Goal: Transaction & Acquisition: Subscribe to service/newsletter

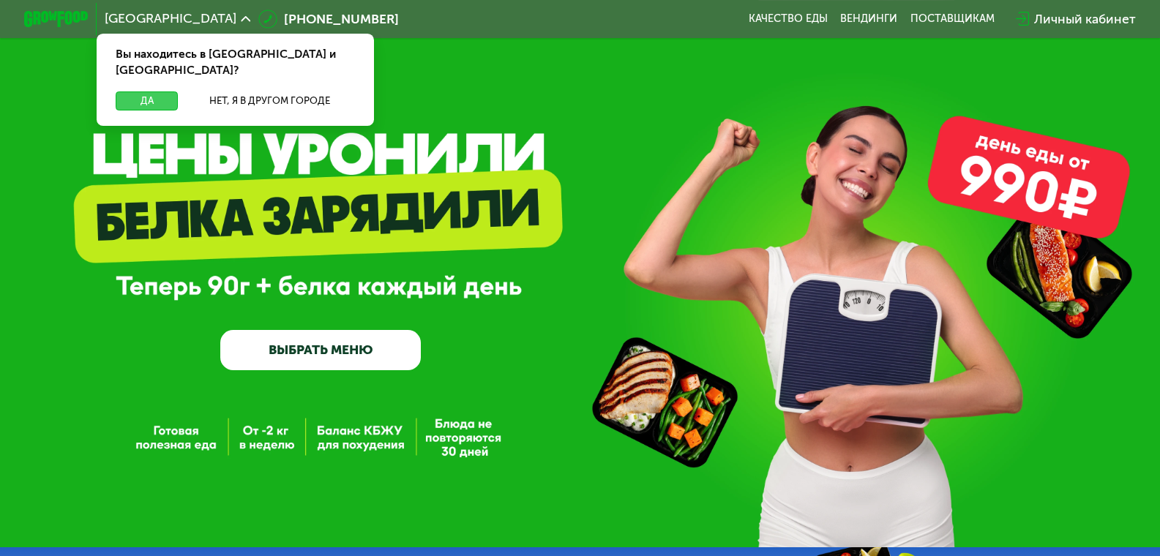
click at [145, 92] on button "Да" at bounding box center [147, 101] width 62 height 19
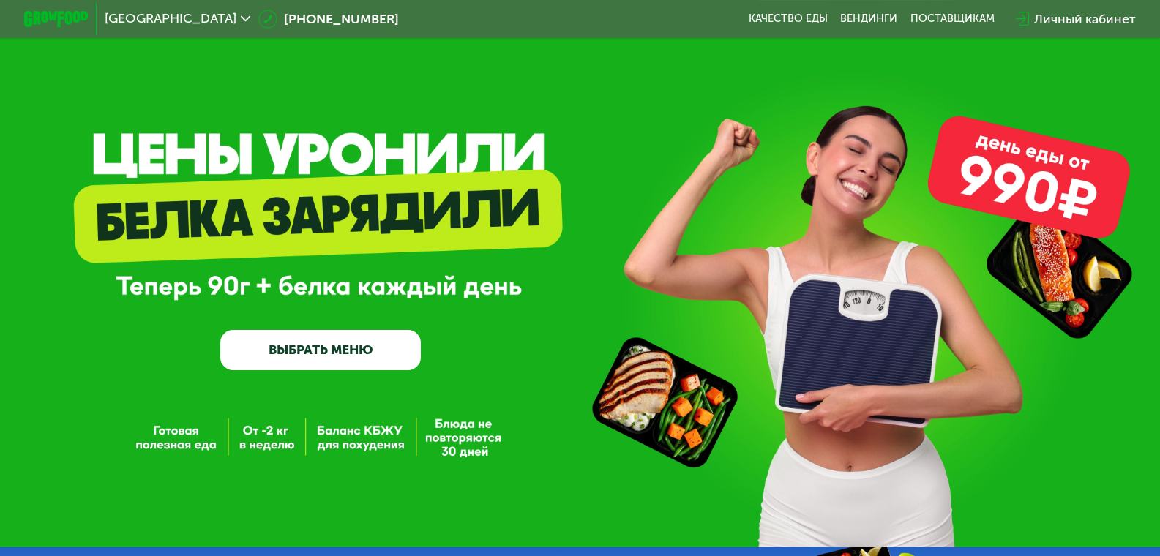
click at [1091, 18] on div "Личный кабинет" at bounding box center [1085, 19] width 102 height 19
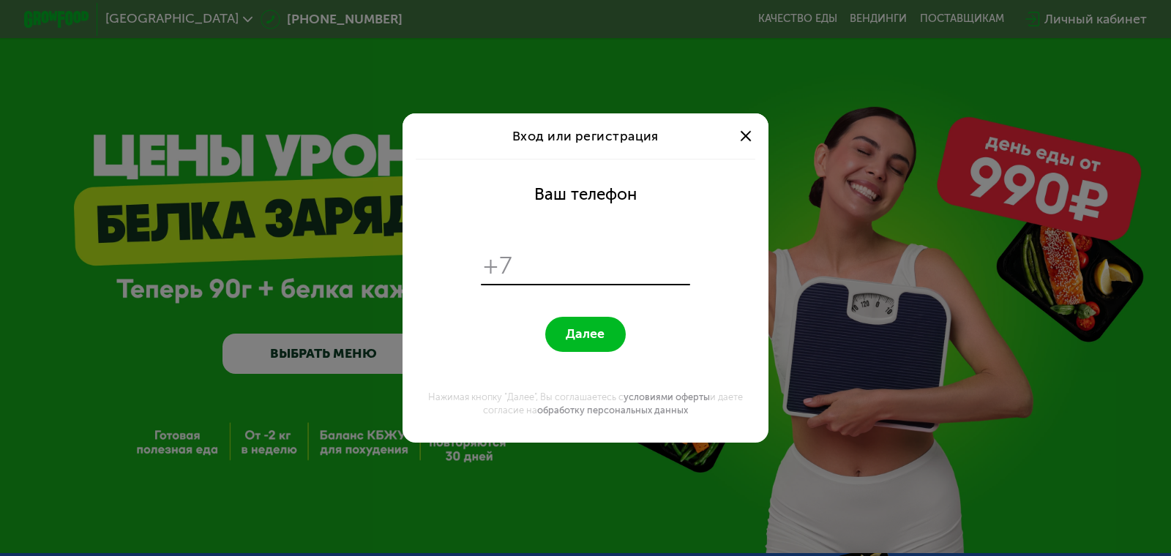
click at [548, 266] on input "tel" at bounding box center [603, 265] width 167 height 31
type input "**********"
click at [567, 331] on span "Далее" at bounding box center [585, 333] width 39 height 15
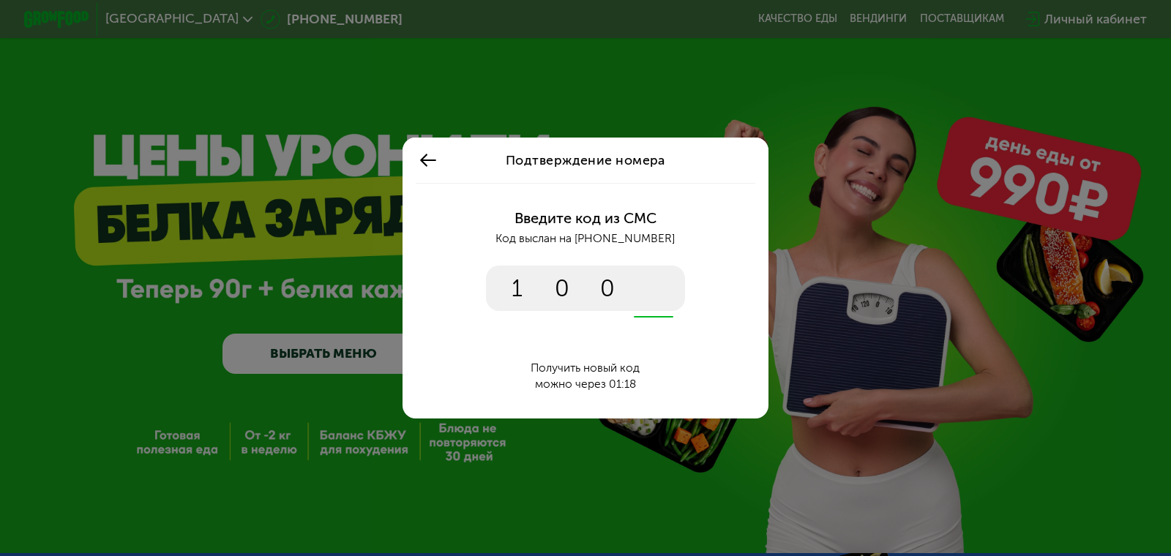
type input "****"
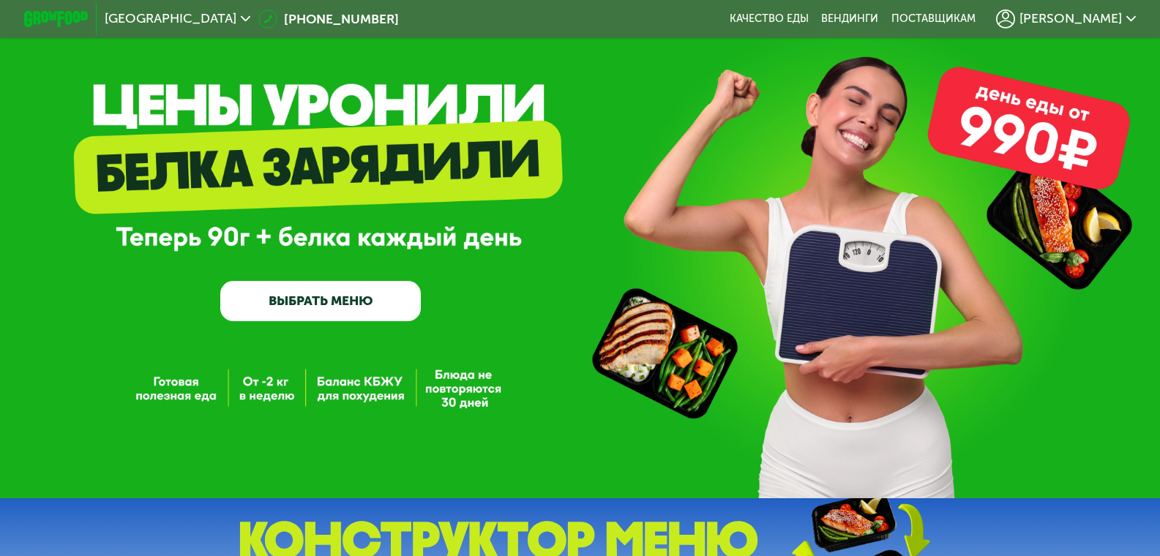
click at [310, 302] on link "ВЫБРАТЬ МЕНЮ" at bounding box center [320, 301] width 201 height 40
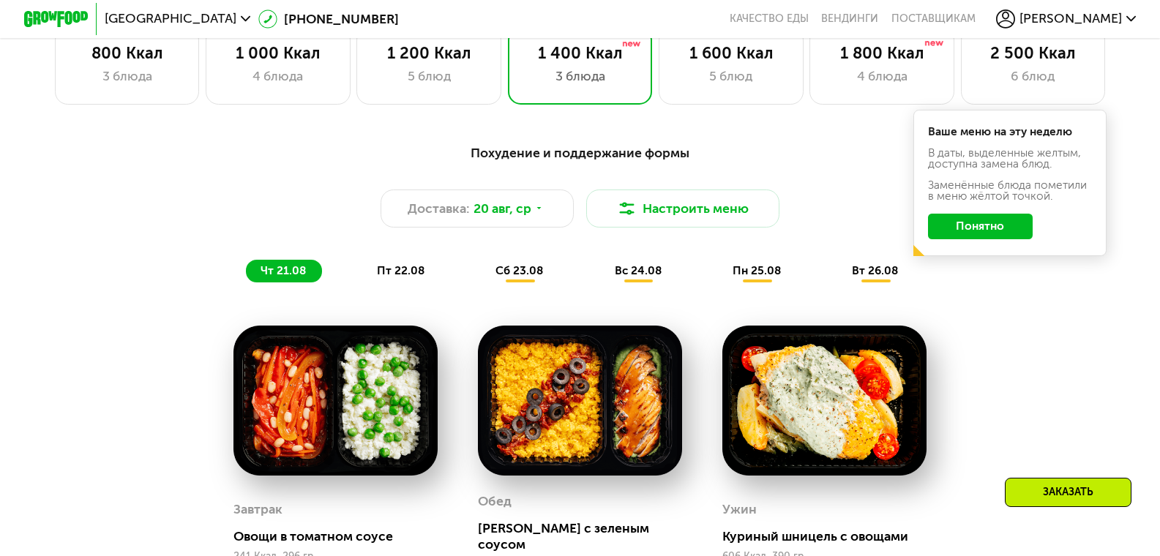
scroll to position [706, 0]
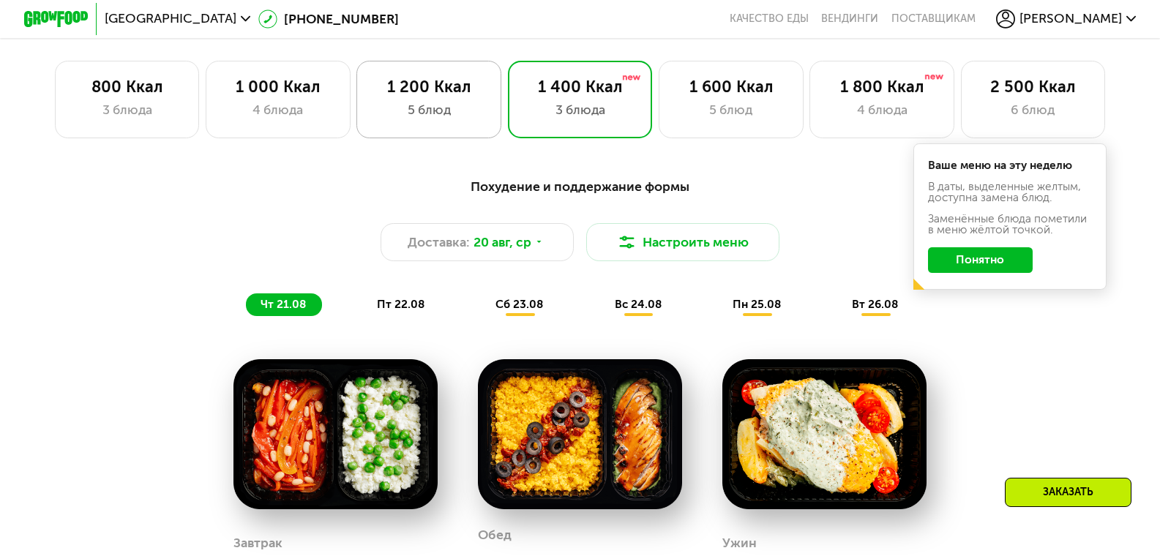
click at [419, 97] on div "1 200 Ккал" at bounding box center [428, 87] width 111 height 19
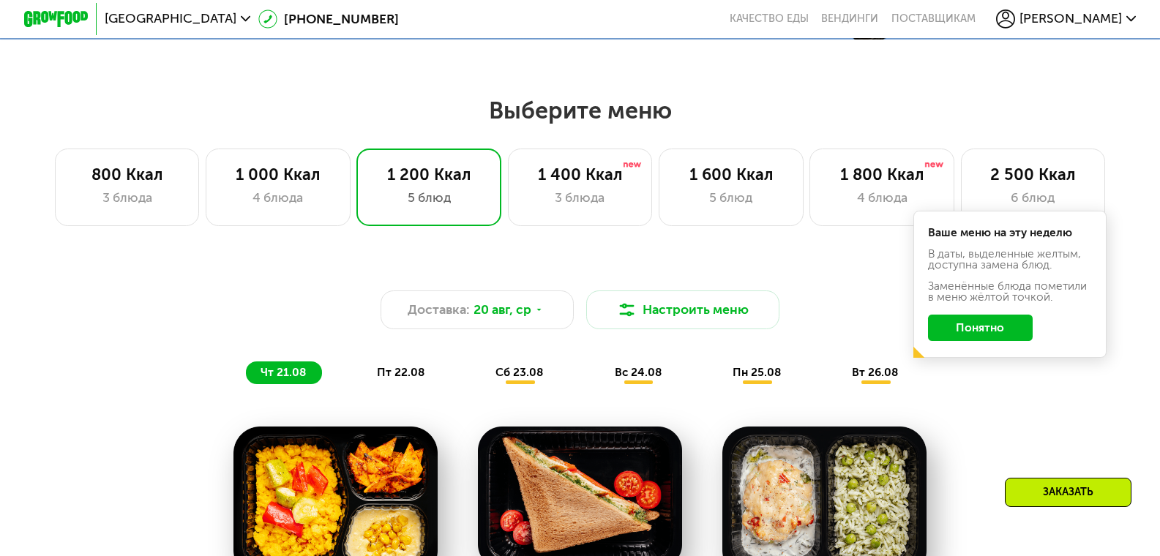
scroll to position [608, 0]
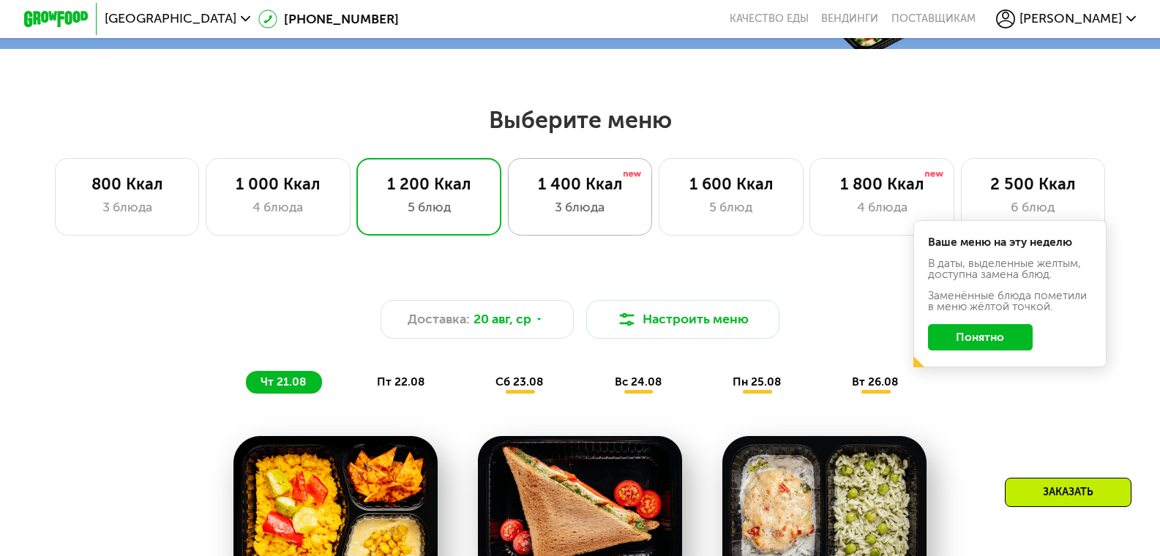
click at [578, 194] on div "1 400 Ккал" at bounding box center [580, 184] width 111 height 19
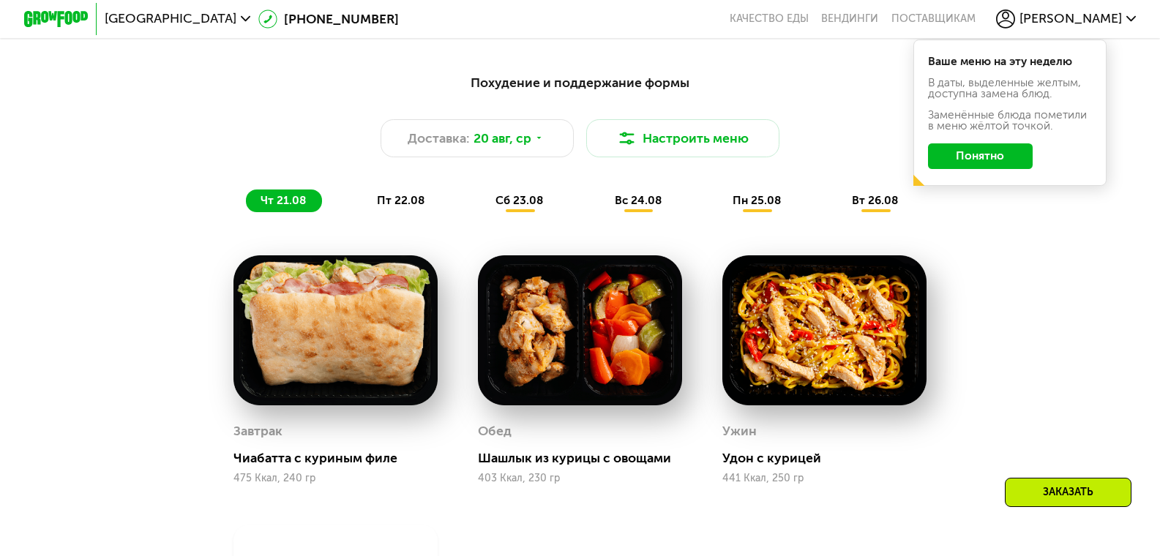
scroll to position [804, 0]
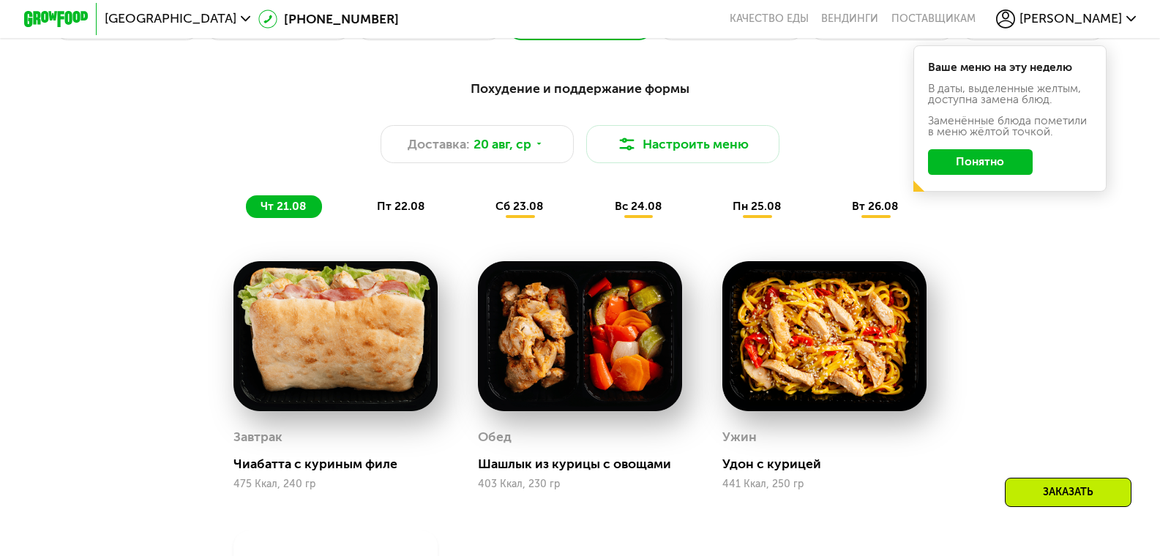
click at [396, 213] on span "пт 22.08" at bounding box center [401, 206] width 48 height 13
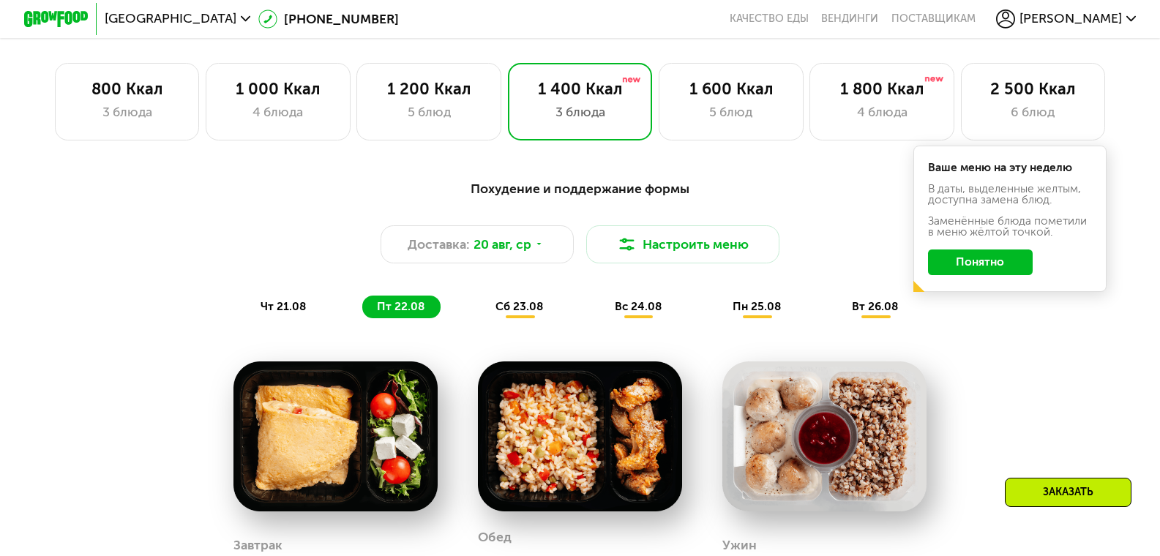
scroll to position [657, 0]
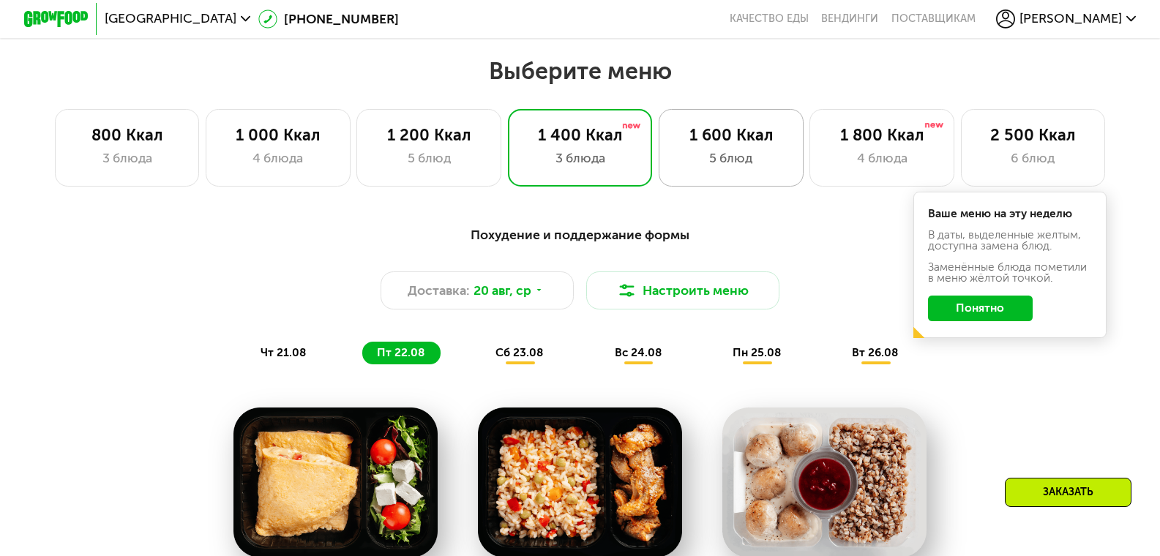
click at [731, 145] on div "1 600 Ккал" at bounding box center [731, 135] width 111 height 19
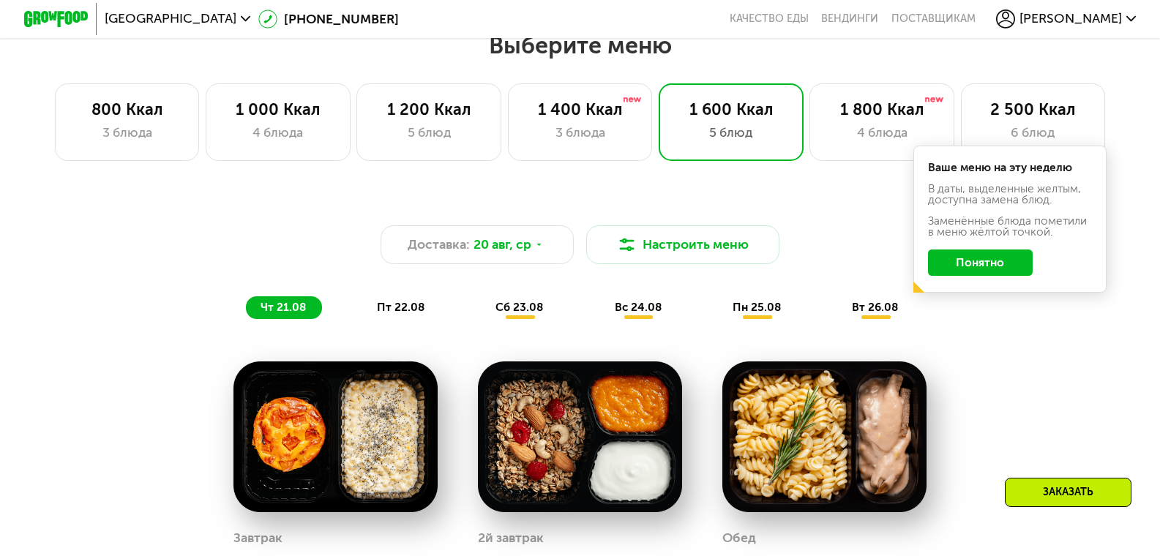
scroll to position [682, 0]
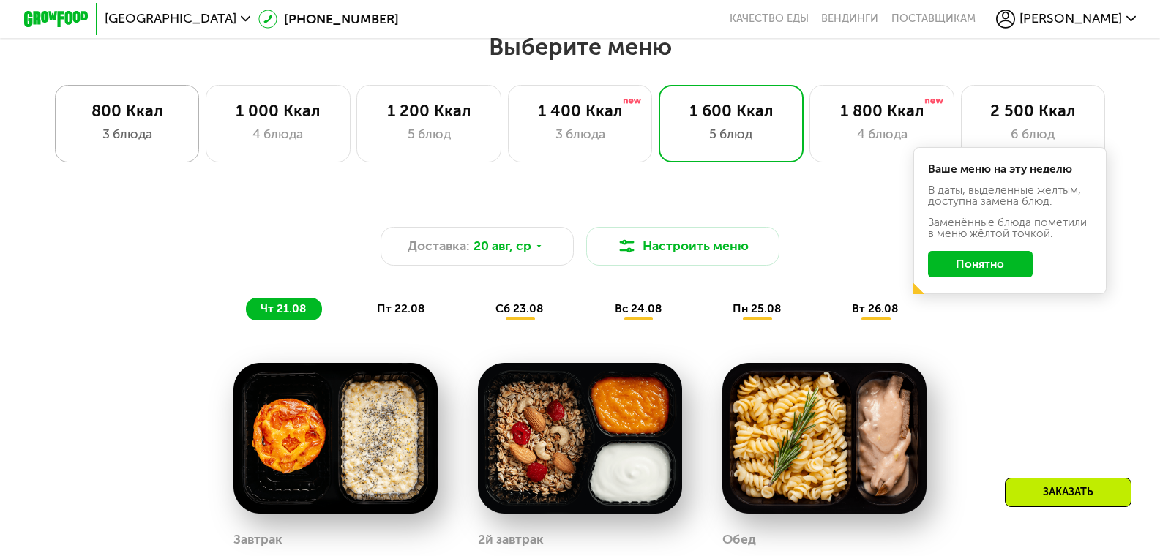
click at [113, 117] on div "800 Ккал" at bounding box center [127, 111] width 111 height 19
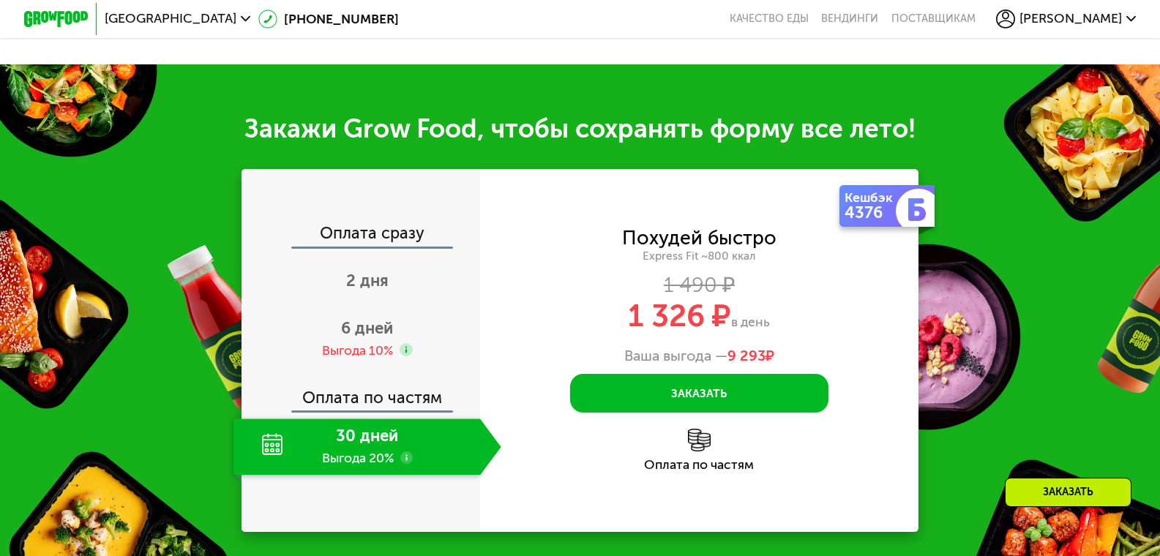
scroll to position [1511, 0]
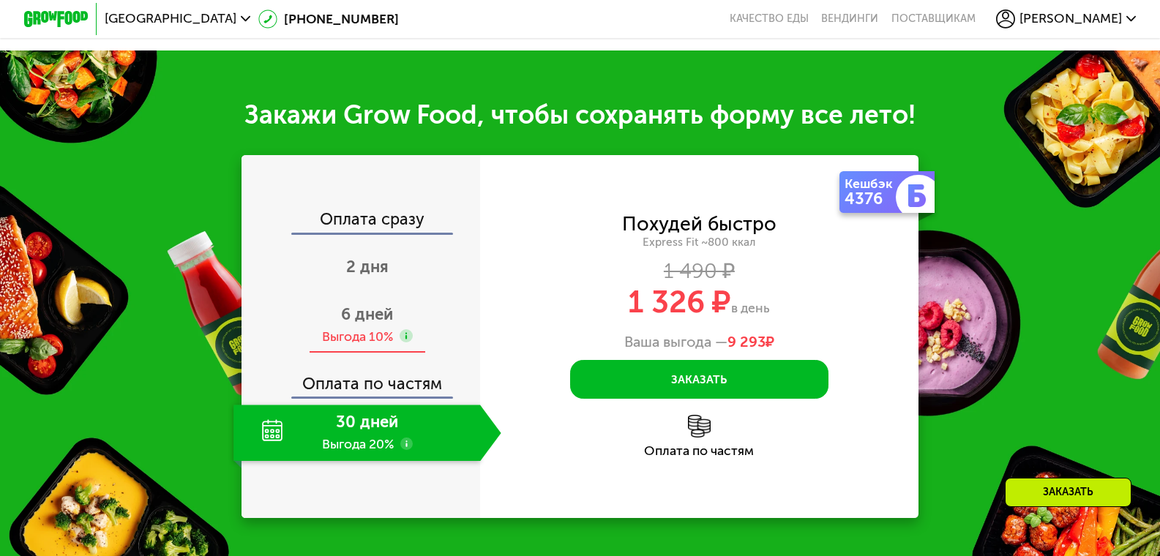
click at [376, 324] on span "6 дней" at bounding box center [367, 315] width 52 height 20
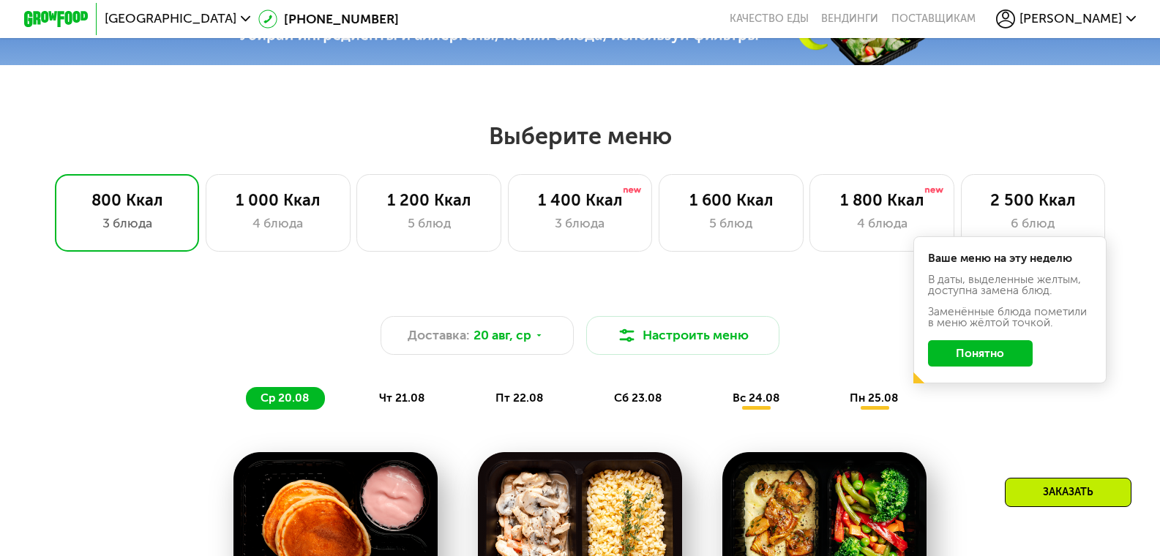
scroll to position [584, 0]
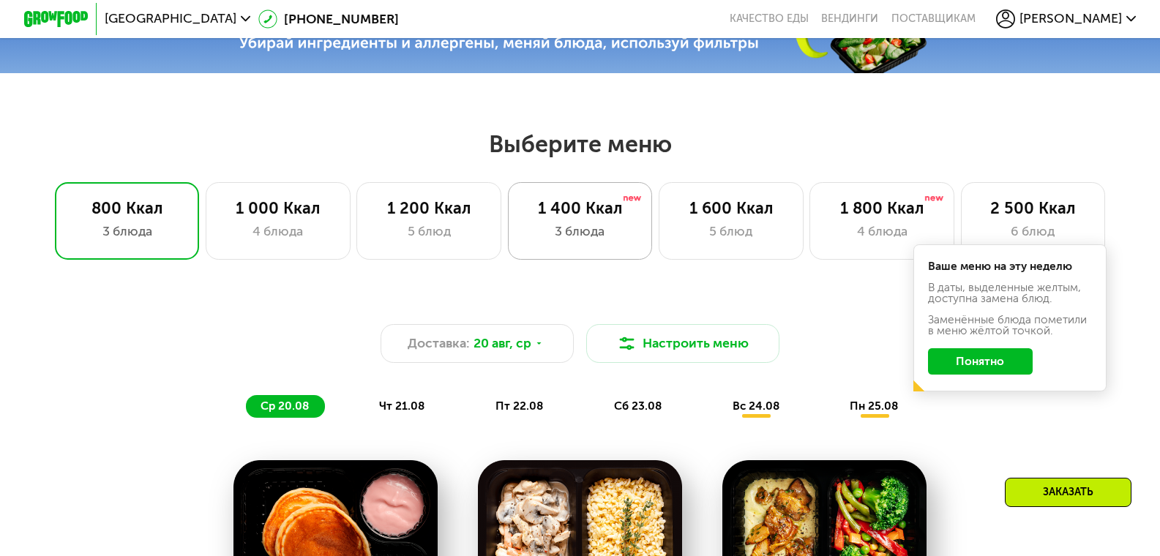
click at [584, 215] on div "1 400 Ккал" at bounding box center [580, 208] width 111 height 19
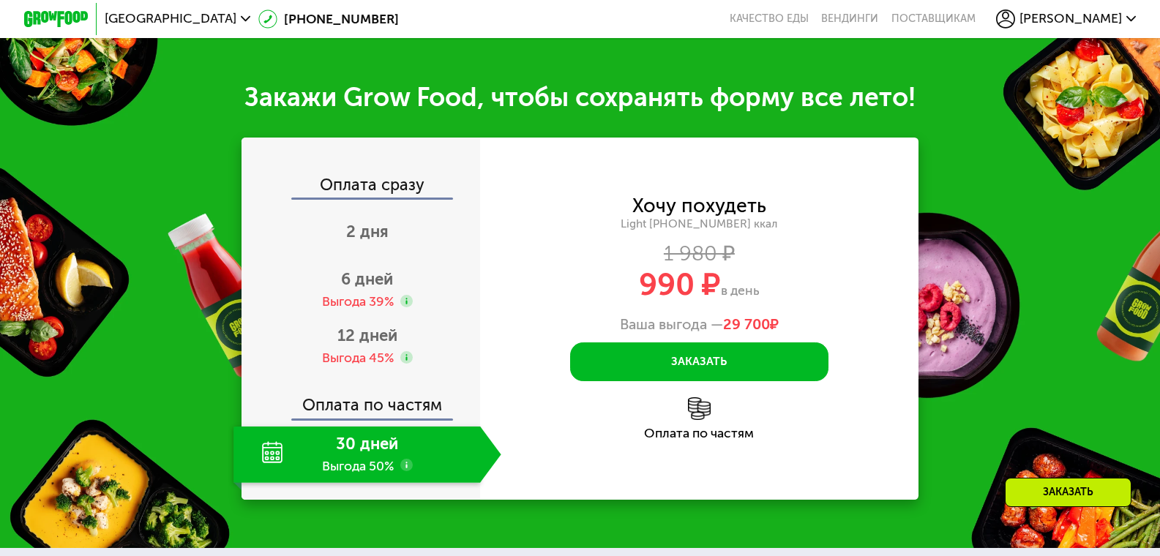
scroll to position [1584, 0]
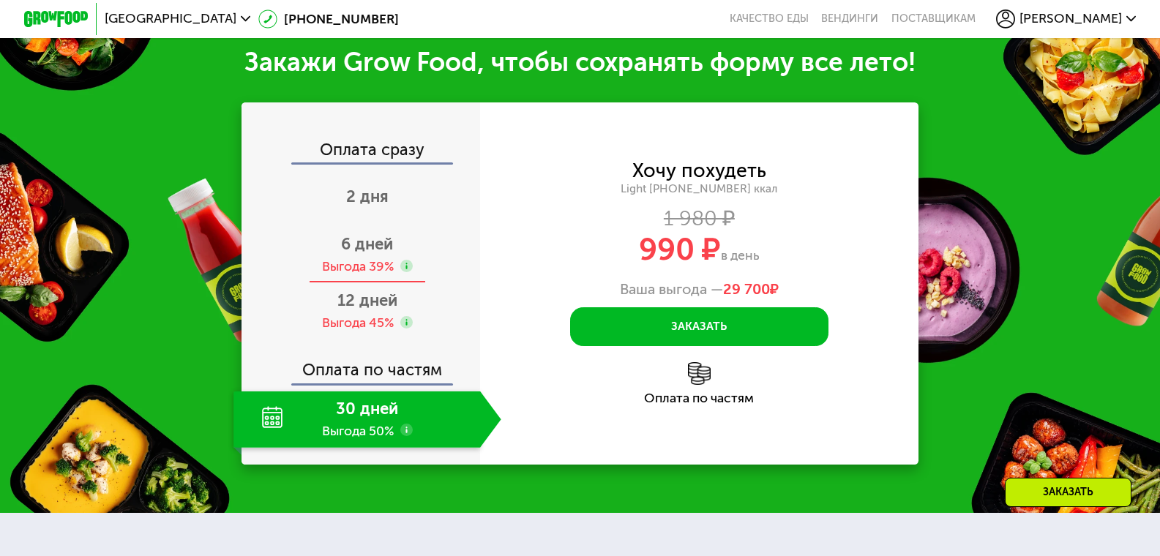
click at [362, 254] on span "6 дней" at bounding box center [367, 244] width 52 height 20
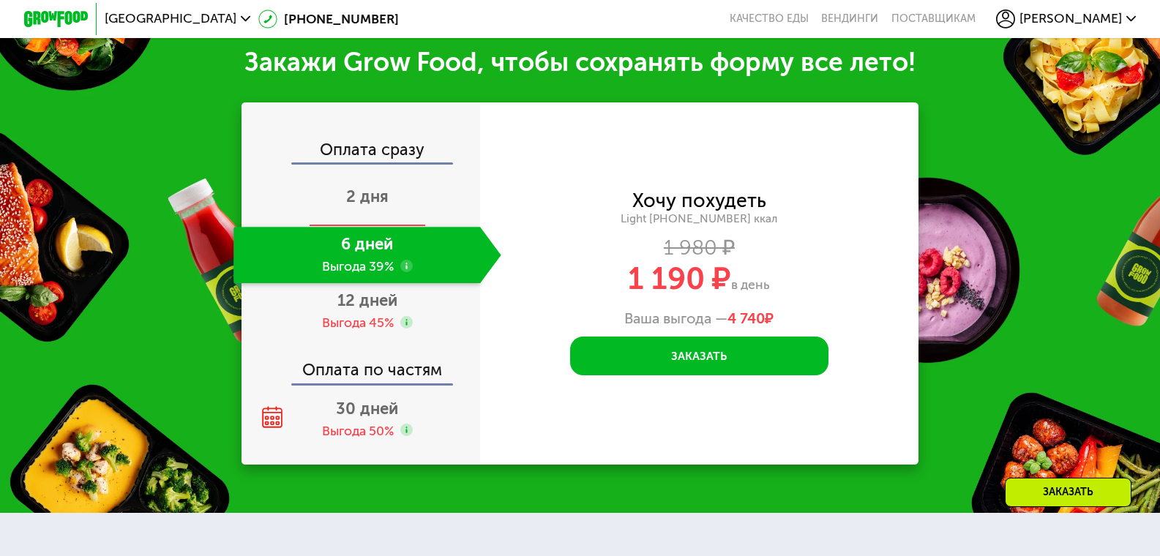
click at [365, 206] on span "2 дня" at bounding box center [367, 197] width 42 height 20
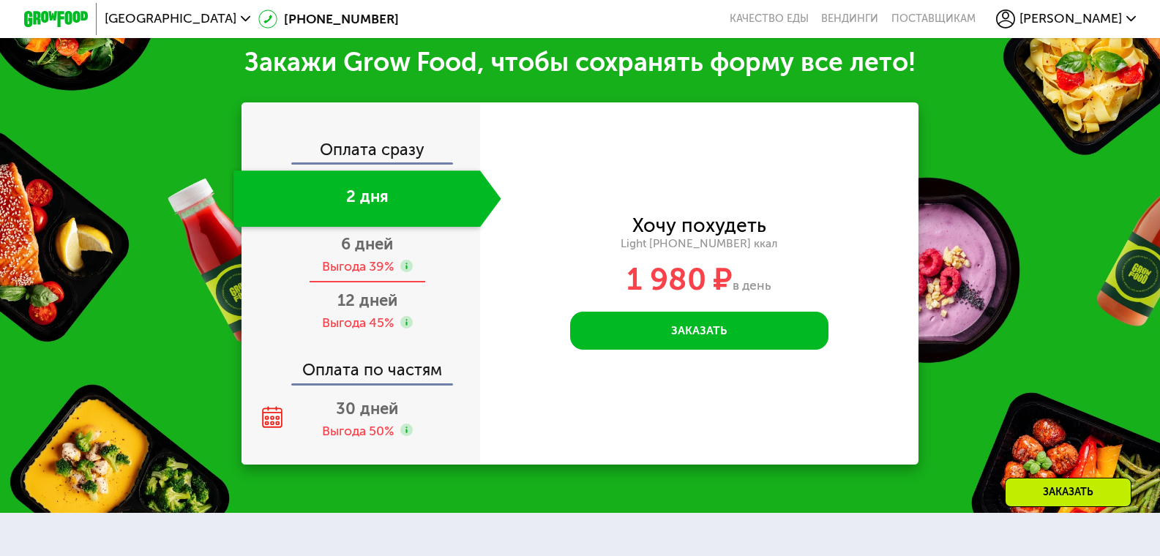
click at [349, 254] on span "6 дней" at bounding box center [367, 244] width 52 height 20
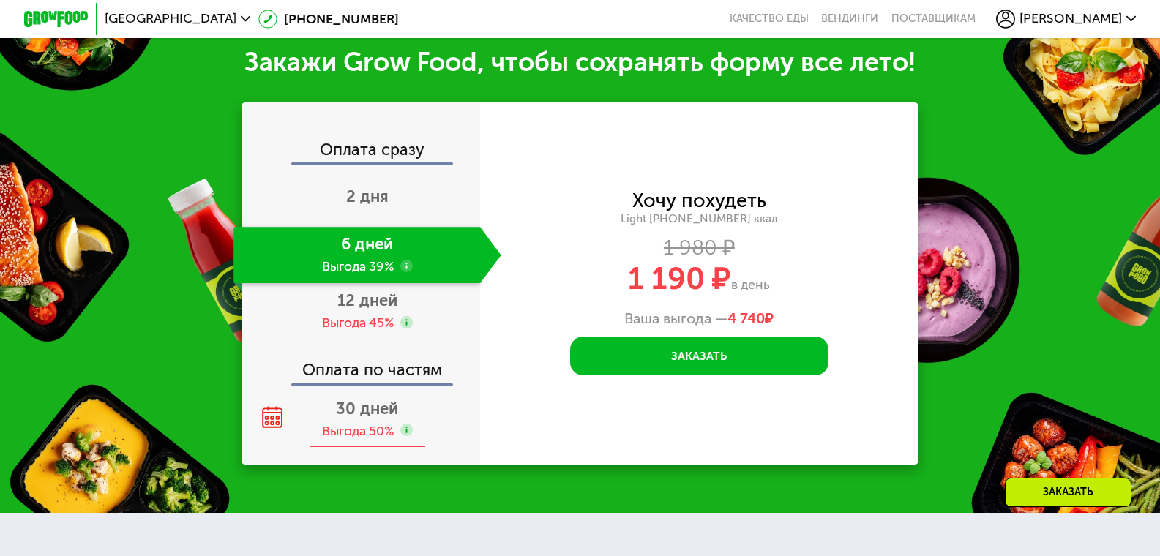
click at [360, 419] on span "30 дней" at bounding box center [367, 409] width 62 height 20
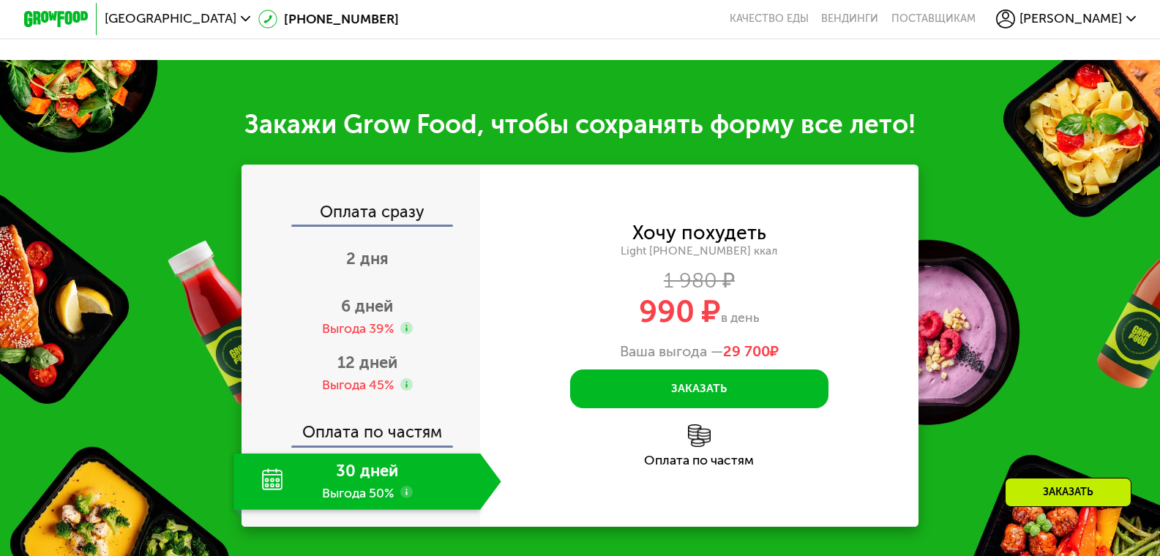
scroll to position [1536, 0]
